Goal: Task Accomplishment & Management: Manage account settings

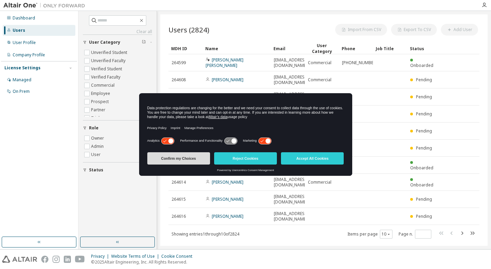
click at [179, 158] on button "Confirm my Choices" at bounding box center [178, 158] width 63 height 12
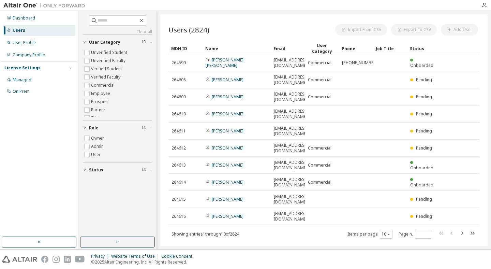
click at [29, 29] on div "Users" at bounding box center [39, 30] width 73 height 11
click at [462, 28] on button "Add User" at bounding box center [459, 30] width 37 height 12
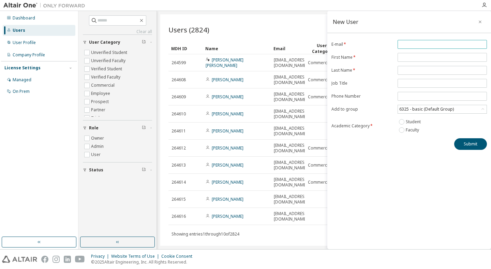
click at [424, 44] on input "email" at bounding box center [442, 44] width 86 height 5
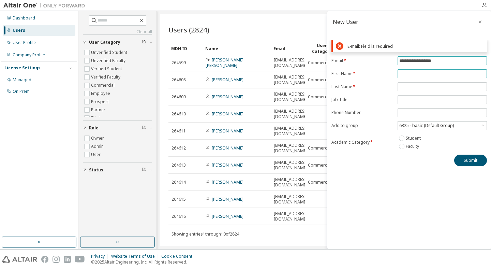
type input "**********"
click at [438, 73] on form "**********" at bounding box center [410, 103] width 156 height 94
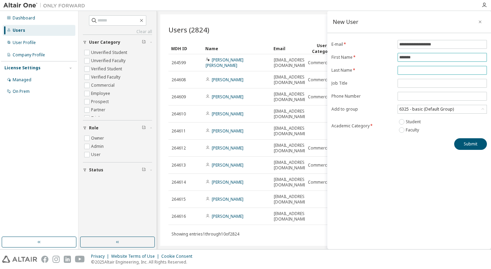
type input "*******"
type input "******"
click at [410, 131] on label "Faculty" at bounding box center [413, 130] width 15 height 8
click at [467, 143] on button "Submit" at bounding box center [470, 144] width 33 height 12
click at [465, 145] on button "Submit" at bounding box center [470, 144] width 33 height 12
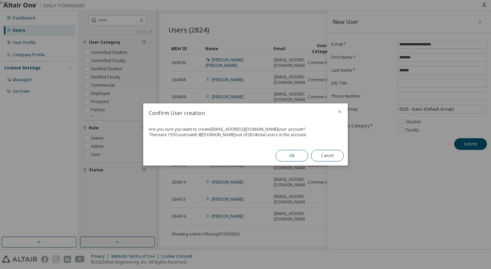
click at [291, 156] on button "Ok" at bounding box center [292, 156] width 33 height 12
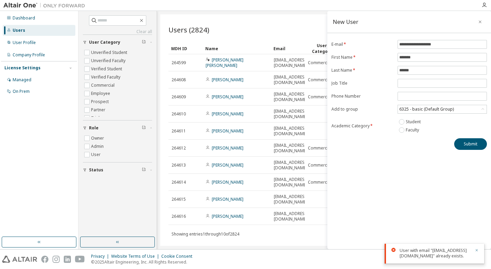
click at [477, 248] on icon "button" at bounding box center [477, 250] width 4 height 4
click at [480, 22] on icon "button" at bounding box center [480, 21] width 3 height 3
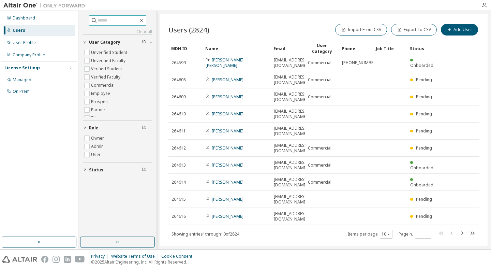
click at [118, 19] on input "text" at bounding box center [118, 20] width 41 height 7
type input "********"
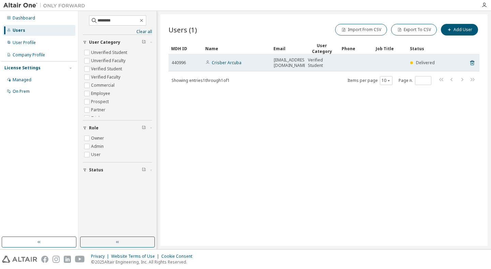
click at [400, 62] on td at bounding box center [390, 62] width 34 height 17
click at [421, 62] on span "Delivered" at bounding box center [425, 63] width 19 height 6
click at [228, 64] on link "Crisber Arcuba" at bounding box center [227, 63] width 30 height 6
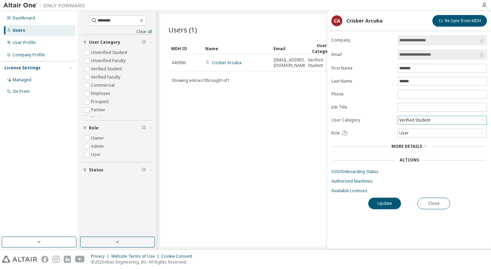
click at [422, 120] on div "Verified Student" at bounding box center [414, 120] width 33 height 8
click at [418, 141] on li "Verified Faculty" at bounding box center [442, 141] width 87 height 9
click at [373, 171] on link "SSO/Onboarding Status" at bounding box center [410, 171] width 156 height 5
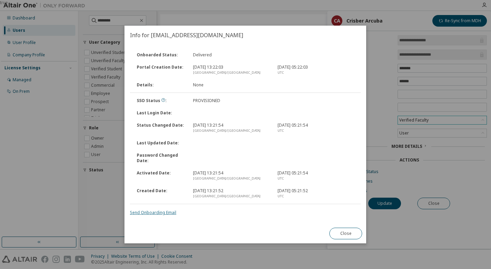
click at [169, 213] on link "Send Onboarding Email" at bounding box center [153, 212] width 46 height 6
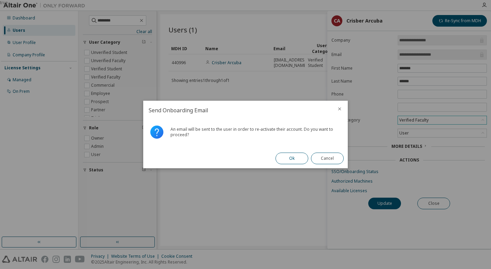
click at [300, 158] on button "Ok" at bounding box center [292, 158] width 33 height 12
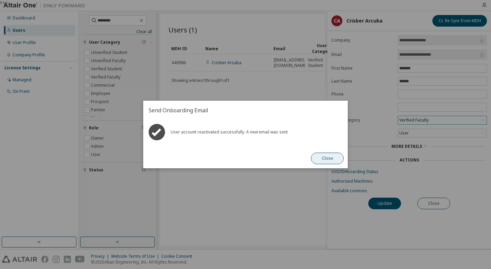
click at [330, 157] on button "Close" at bounding box center [327, 158] width 33 height 12
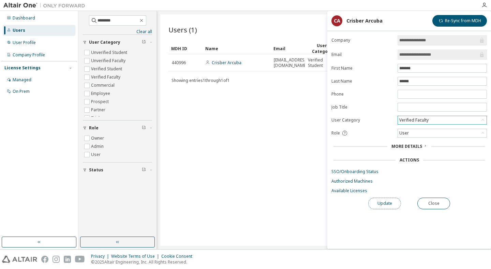
click at [386, 201] on button "Update" at bounding box center [384, 204] width 33 height 12
click at [438, 203] on button "Close" at bounding box center [434, 204] width 33 height 12
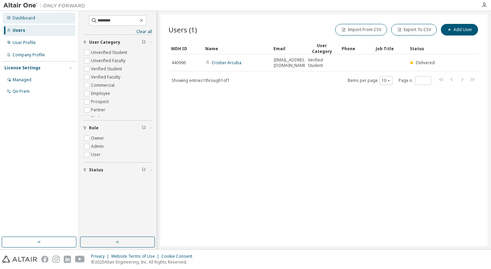
click at [26, 18] on div "Dashboard" at bounding box center [24, 17] width 23 height 5
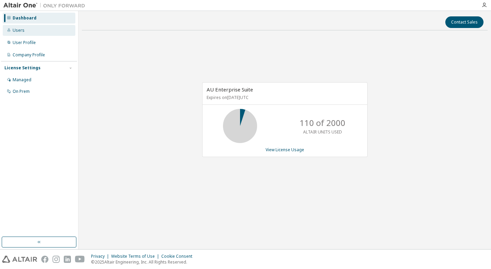
click at [16, 29] on div "Users" at bounding box center [19, 30] width 12 height 5
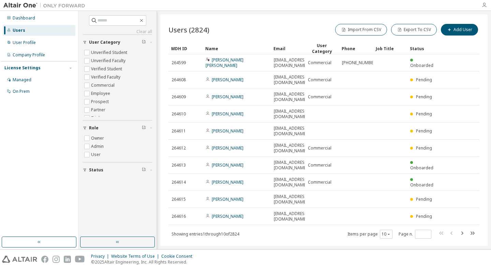
click at [484, 4] on icon "button" at bounding box center [484, 4] width 5 height 5
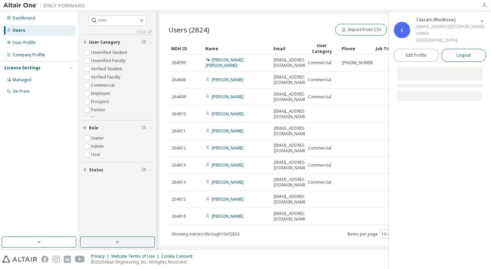
click at [463, 57] on span "Logout" at bounding box center [464, 55] width 14 height 7
